Goal: Navigation & Orientation: Find specific page/section

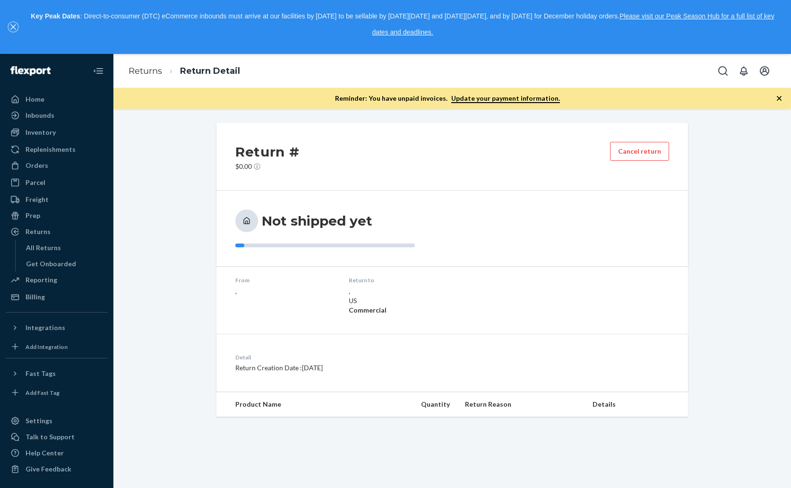
click at [16, 24] on button "close," at bounding box center [13, 26] width 9 height 9
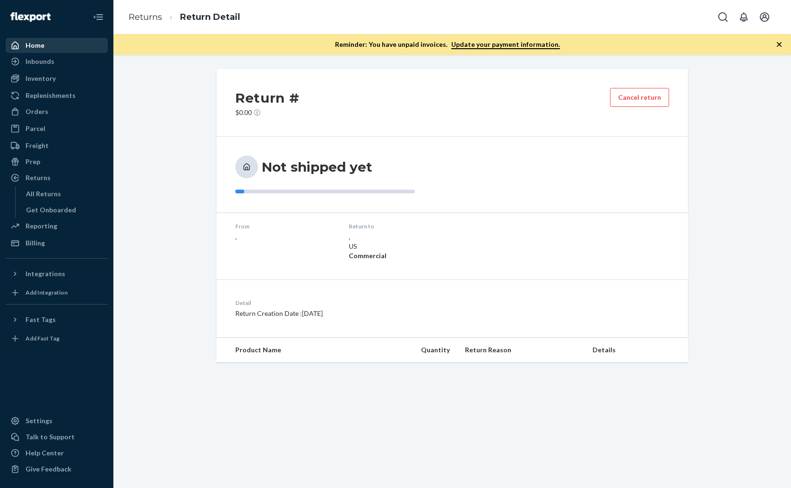
click at [32, 45] on div "Home" at bounding box center [35, 45] width 19 height 9
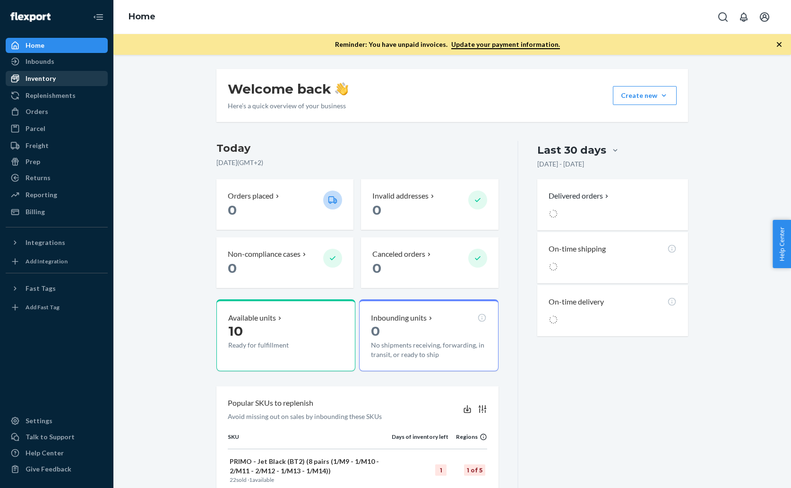
click at [39, 74] on div "Inventory" at bounding box center [41, 78] width 30 height 9
